Goal: Navigation & Orientation: Find specific page/section

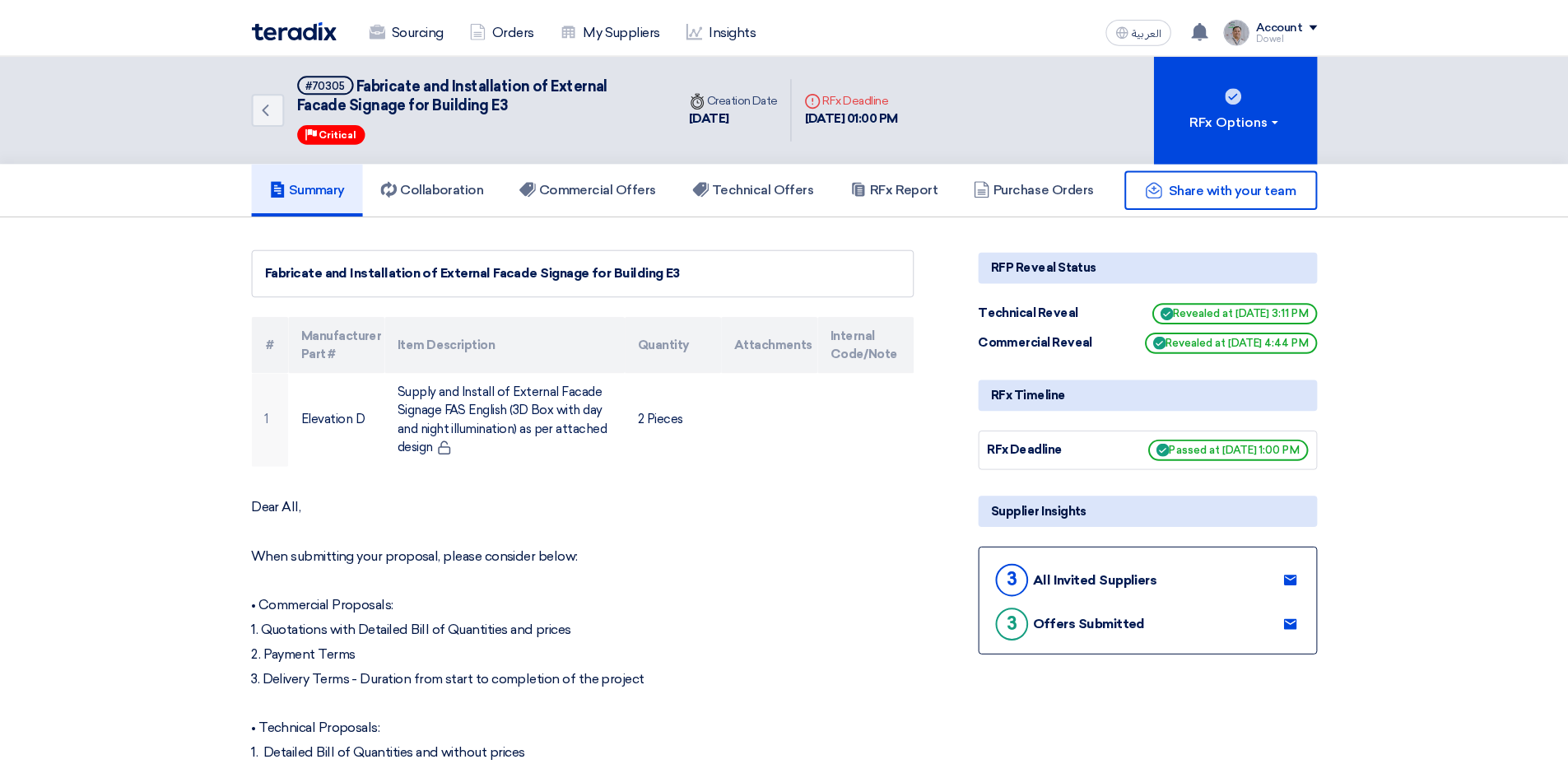
scroll to position [328, 0]
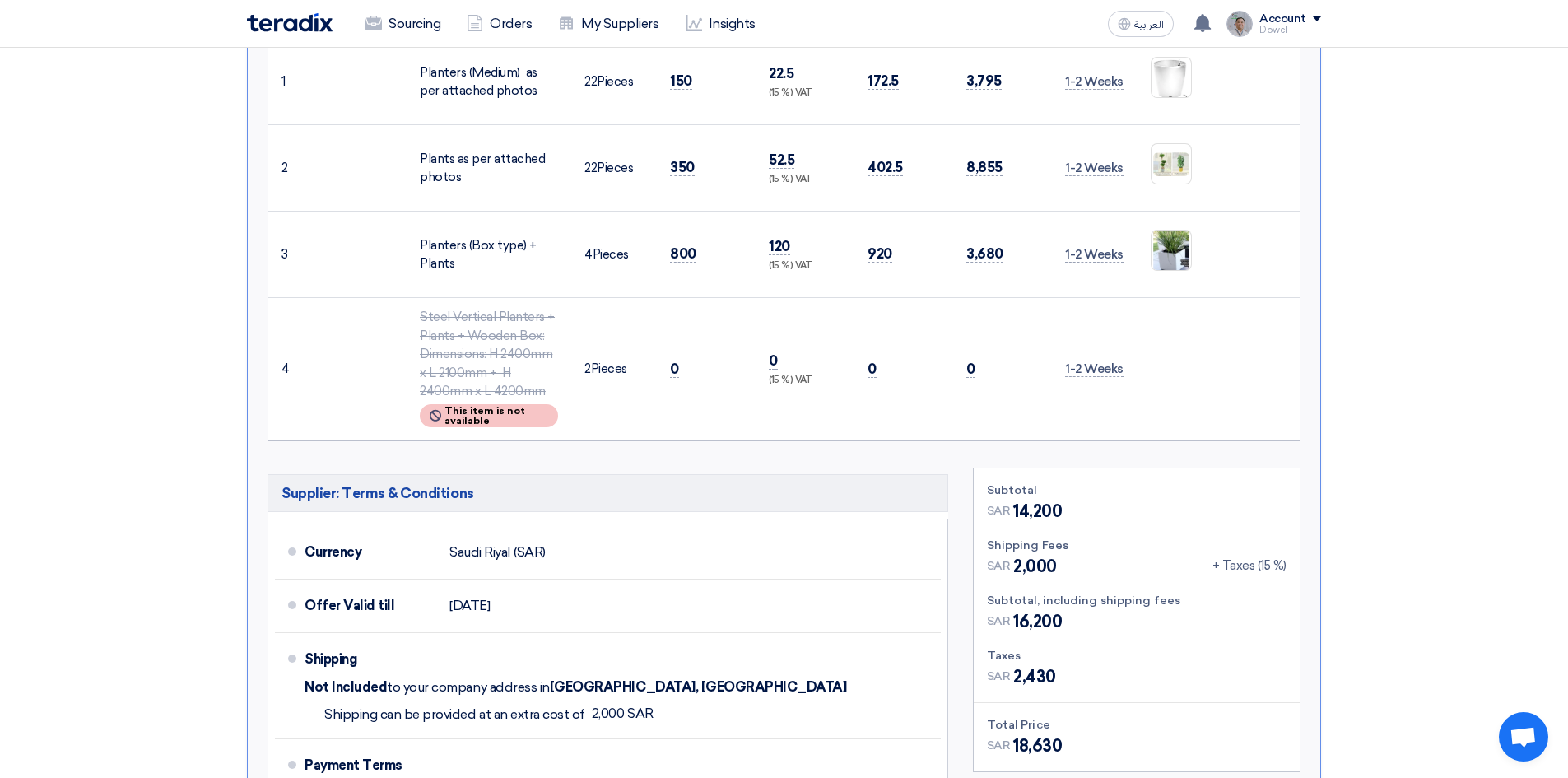
scroll to position [329, 0]
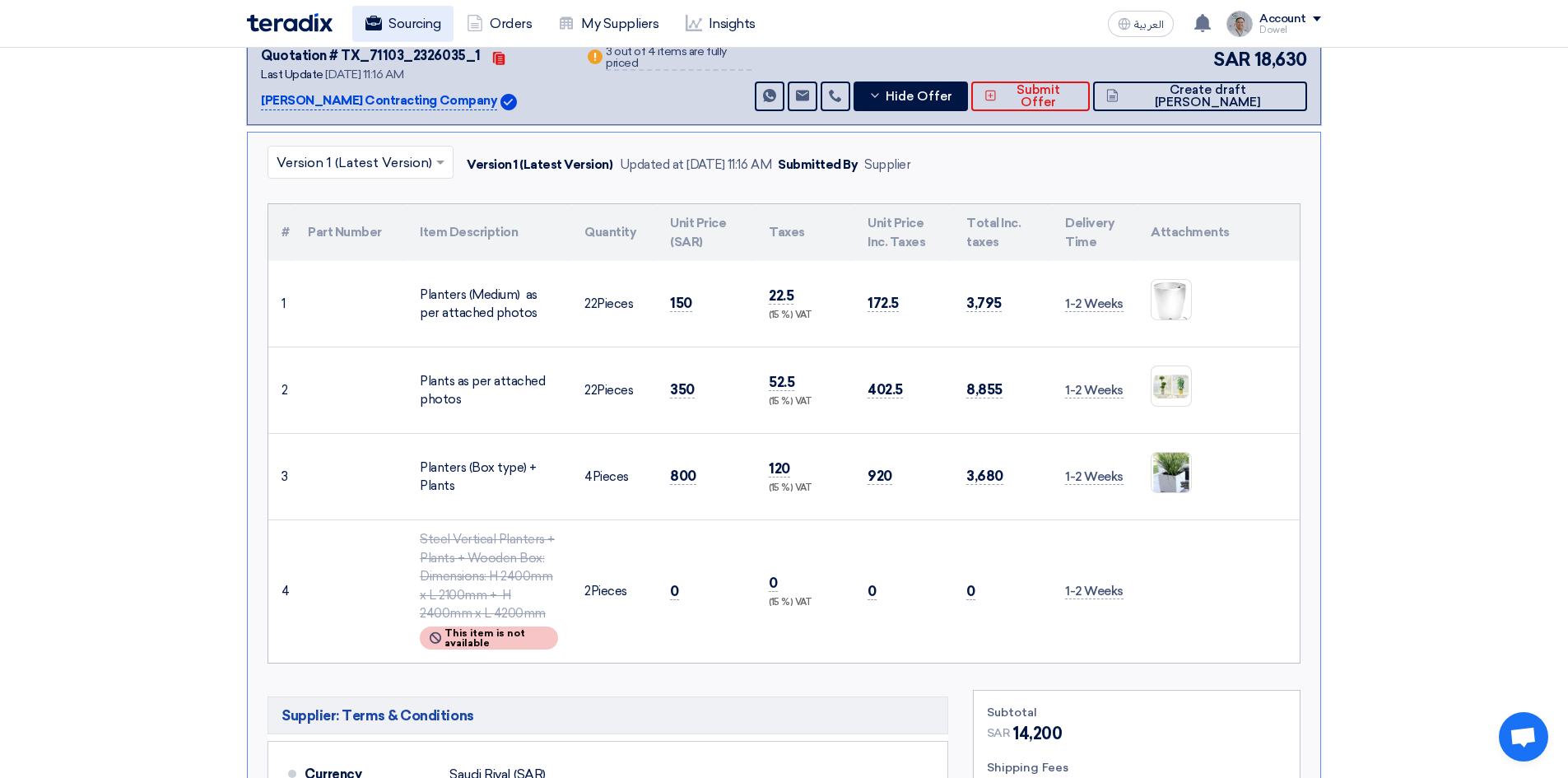
click at [411, 15] on link "Sourcing" at bounding box center [403, 24] width 101 height 36
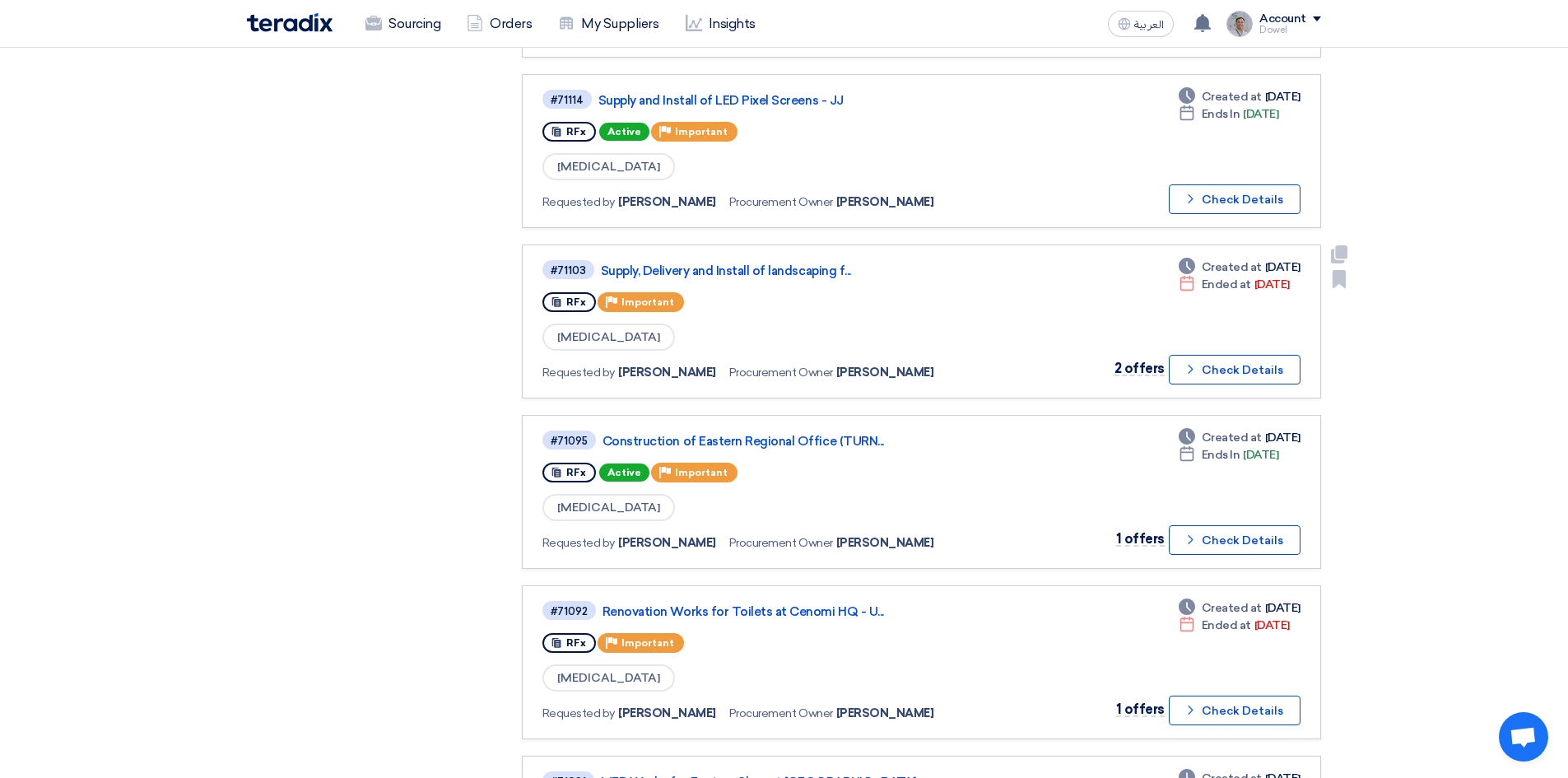
scroll to position [659, 0]
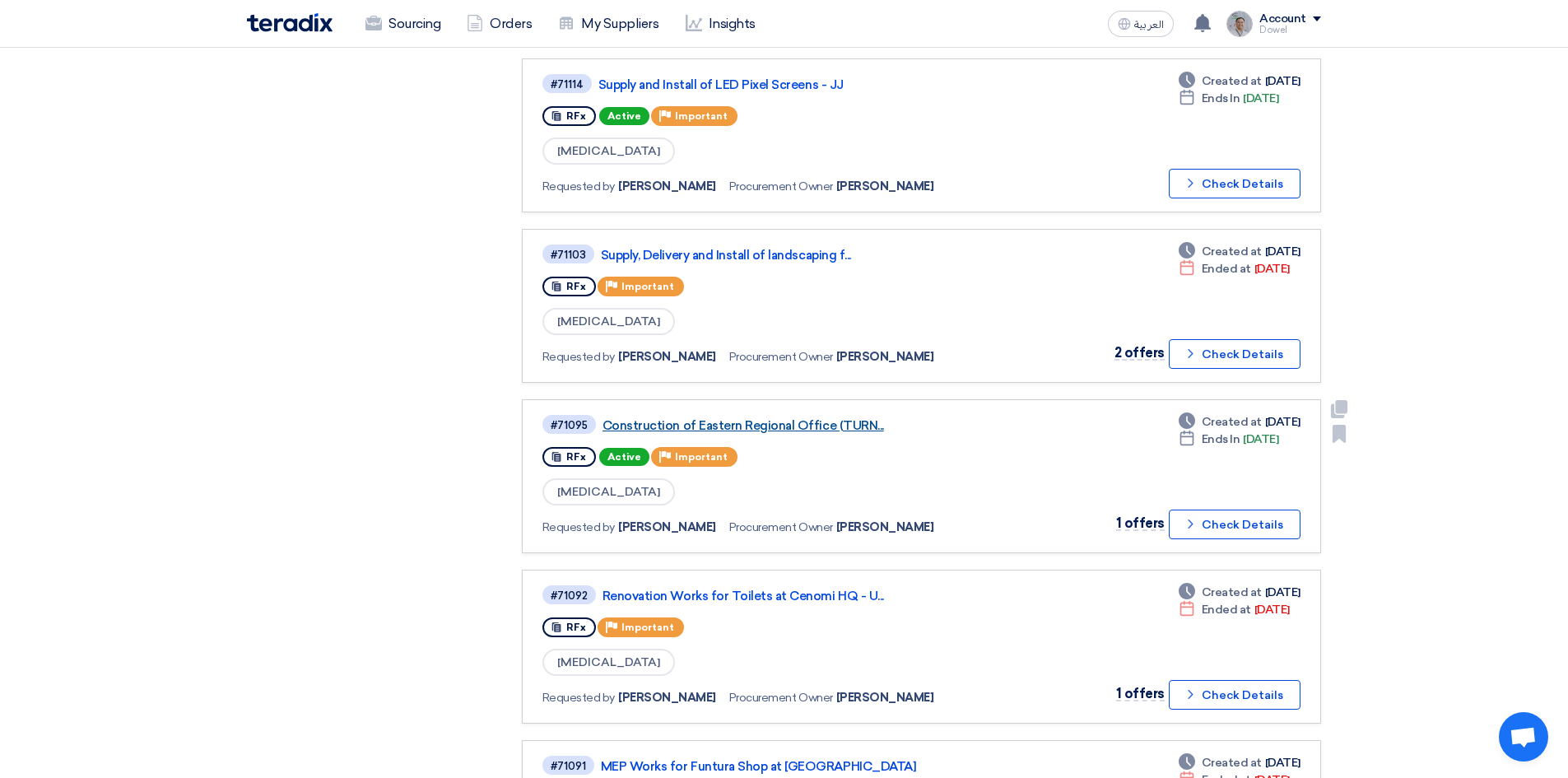
click at [780, 432] on div "#71095 Construction of Eastern Regional Office (TURN..." at bounding box center [779, 424] width 475 height 22
click at [781, 429] on link "Construction of Eastern Regional Office (TURN..." at bounding box center [808, 426] width 412 height 15
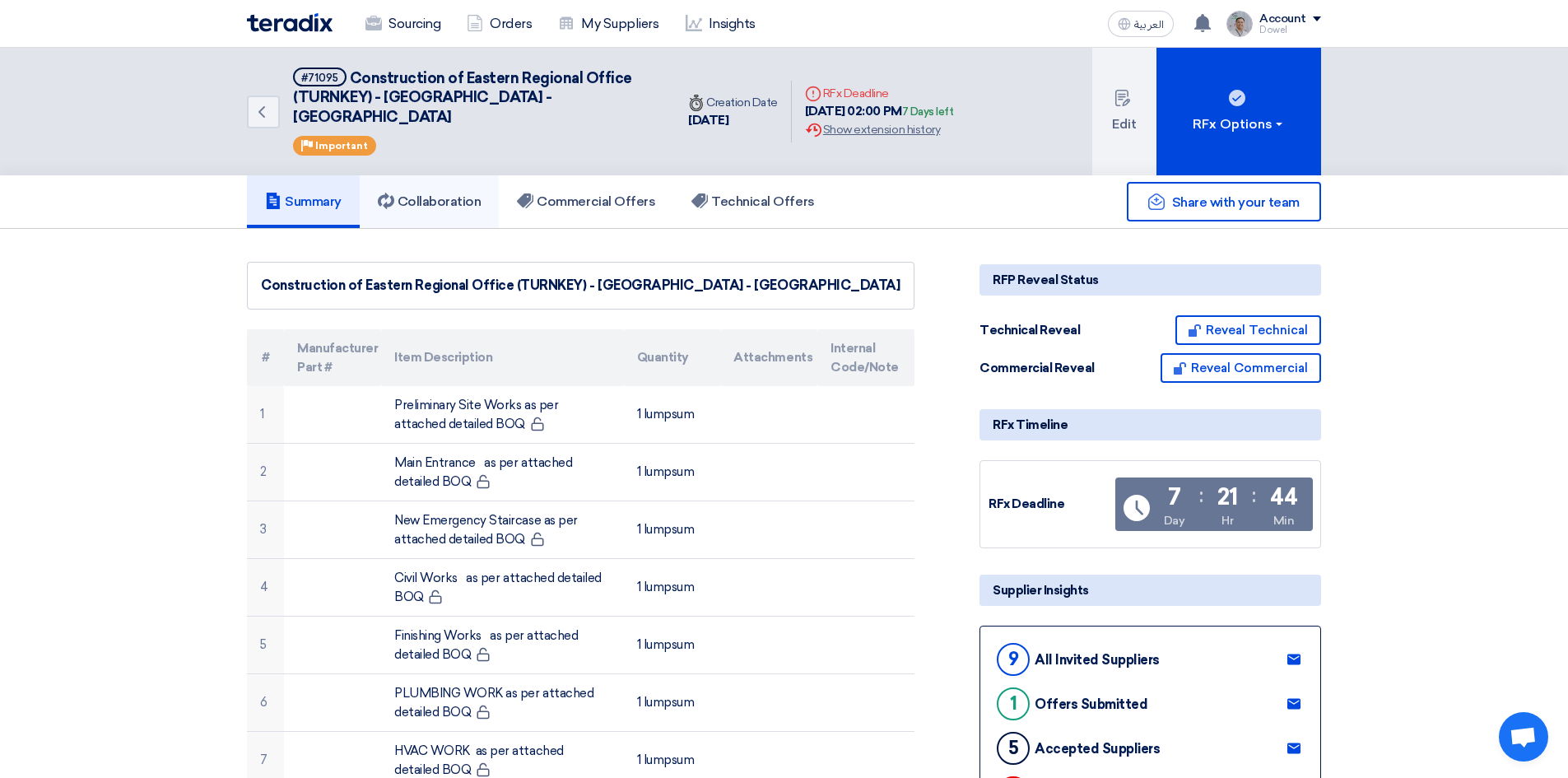
click at [440, 194] on h5 "Collaboration" at bounding box center [430, 201] width 104 height 16
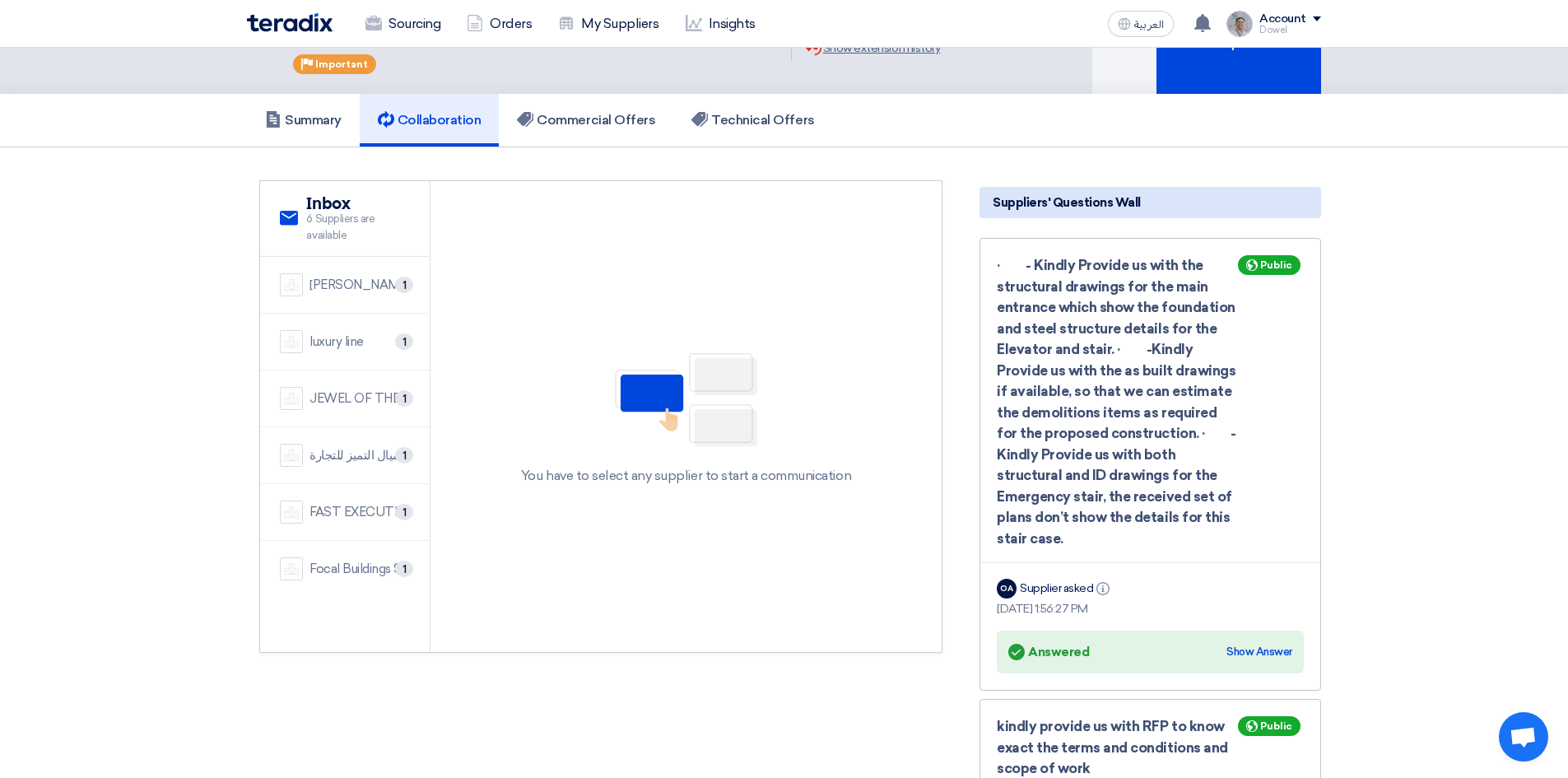
scroll to position [82, 0]
click at [1486, 380] on section "service Inbox 6 Suppliers are available [PERSON_NAME] Saudi Arabia Ltd. 1 luxur…" at bounding box center [784, 700] width 1568 height 1107
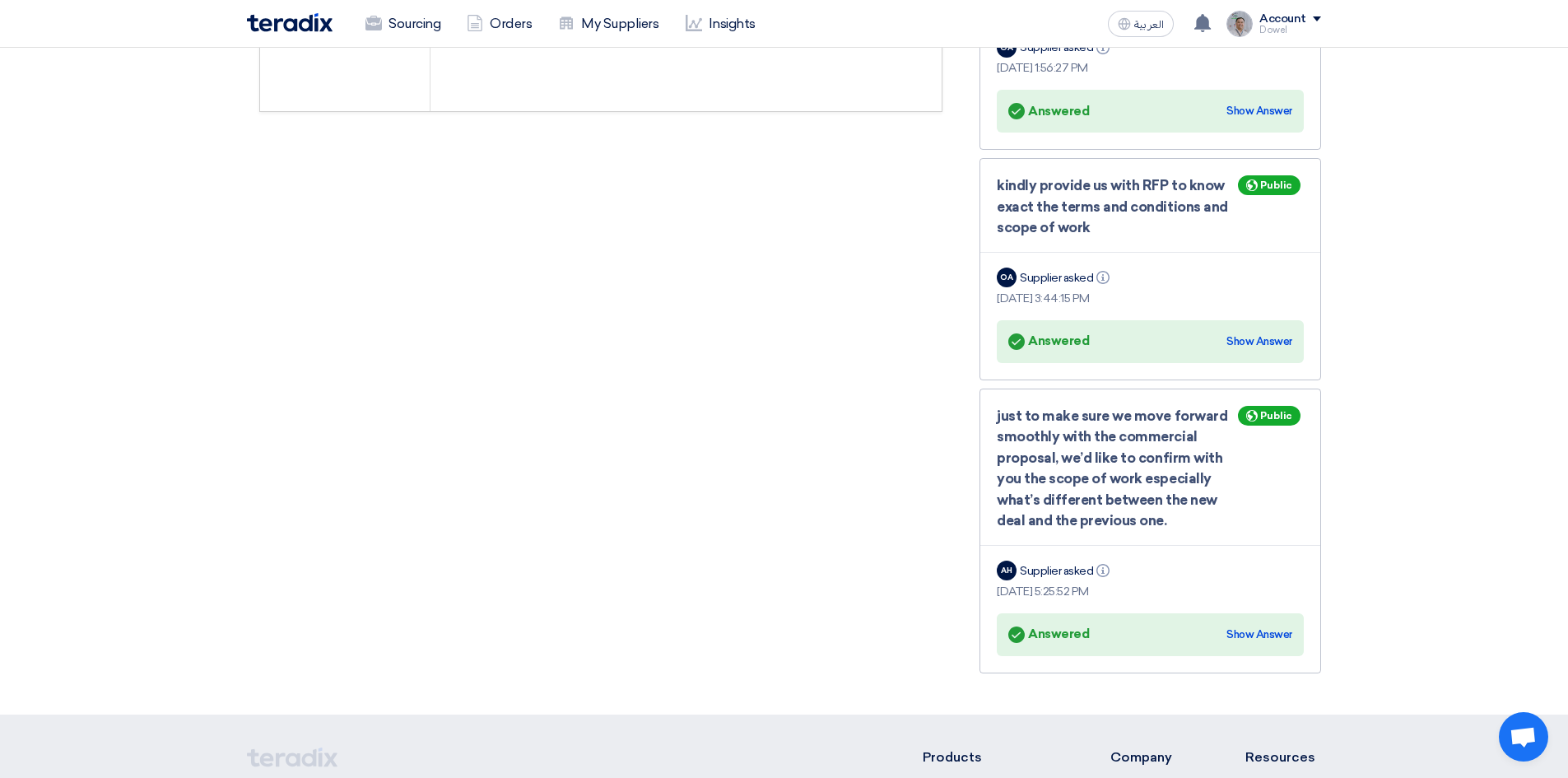
scroll to position [659, 0]
